Goal: Find specific page/section: Find specific page/section

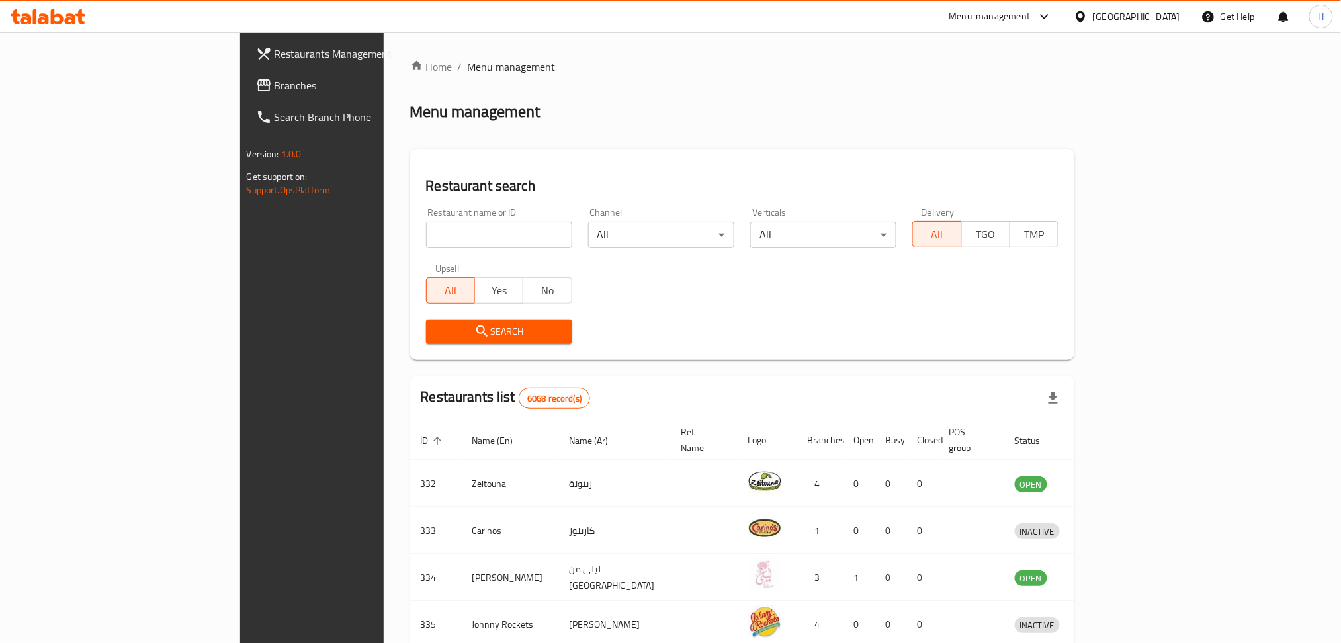
click at [1164, 14] on div "[GEOGRAPHIC_DATA]" at bounding box center [1136, 16] width 87 height 15
click at [1019, 345] on div "[GEOGRAPHIC_DATA]" at bounding box center [1036, 346] width 87 height 15
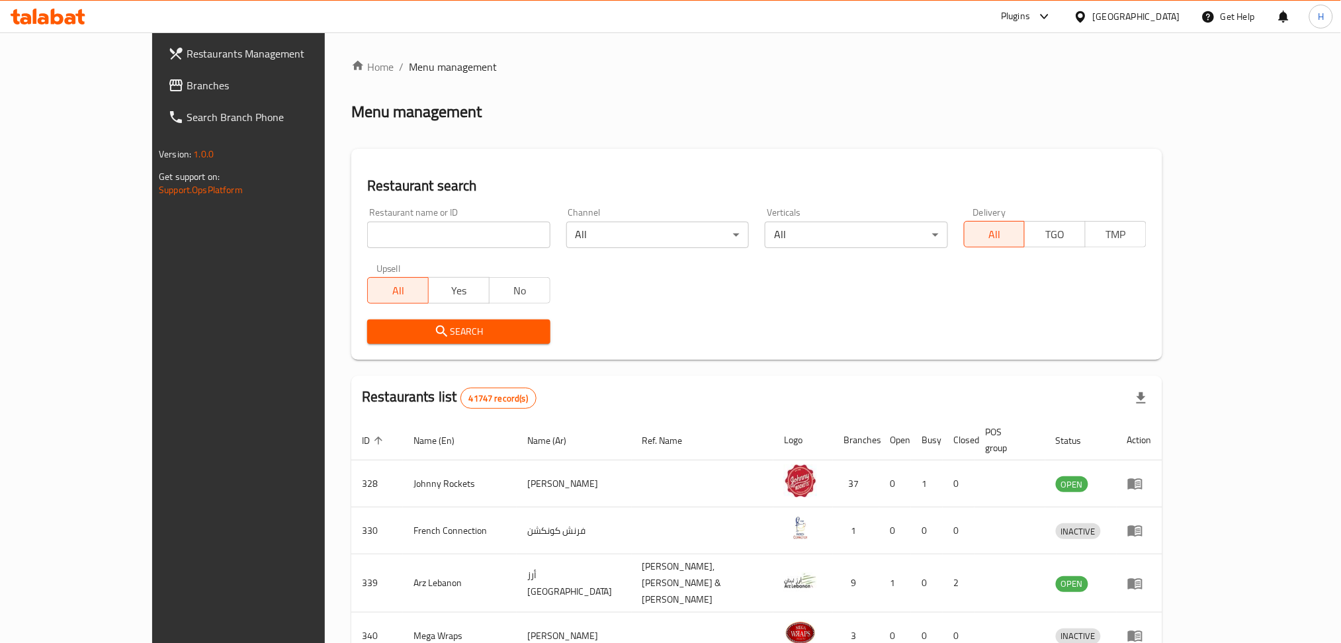
click at [187, 91] on span "Branches" at bounding box center [276, 85] width 179 height 16
click at [367, 238] on input "search" at bounding box center [458, 235] width 183 height 26
click at [174, 82] on span "Branches" at bounding box center [270, 85] width 192 height 16
click at [174, 87] on span "Branches" at bounding box center [270, 85] width 192 height 16
click at [174, 85] on span "Branches" at bounding box center [270, 85] width 192 height 16
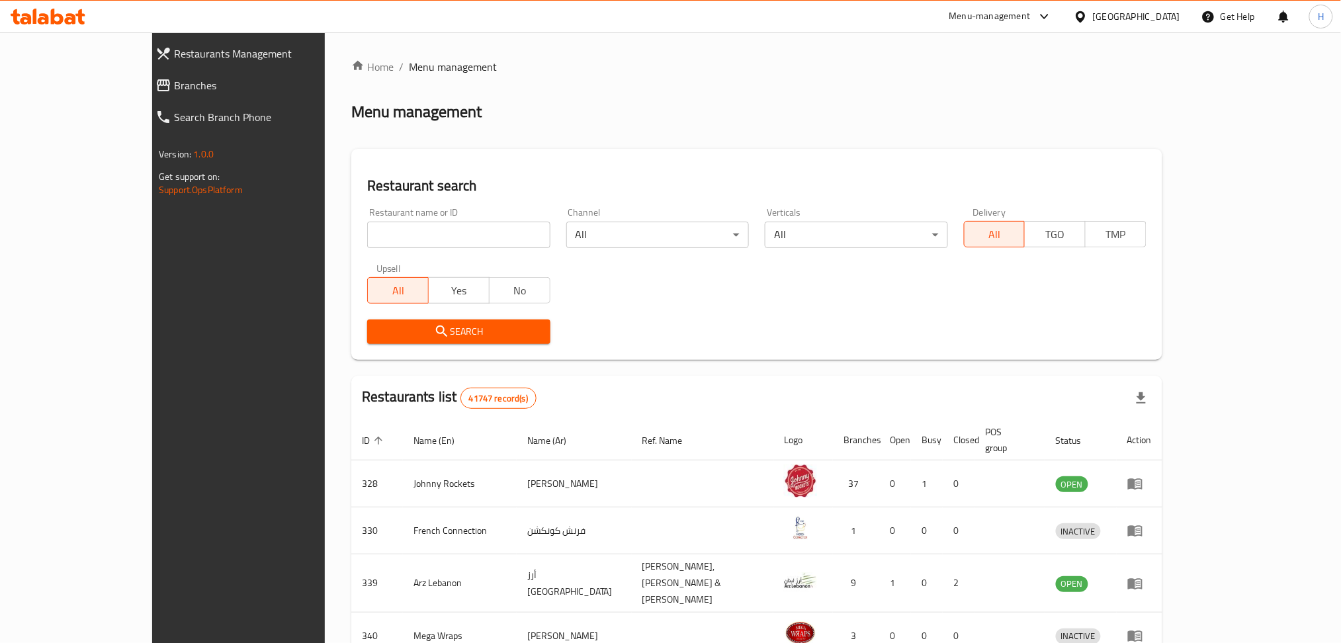
click at [174, 88] on span "Branches" at bounding box center [270, 85] width 192 height 16
click at [174, 81] on span "Branches" at bounding box center [270, 85] width 192 height 16
click at [174, 87] on span "Branches" at bounding box center [270, 85] width 192 height 16
click at [174, 88] on span "Branches" at bounding box center [270, 85] width 192 height 16
